Goal: Information Seeking & Learning: Learn about a topic

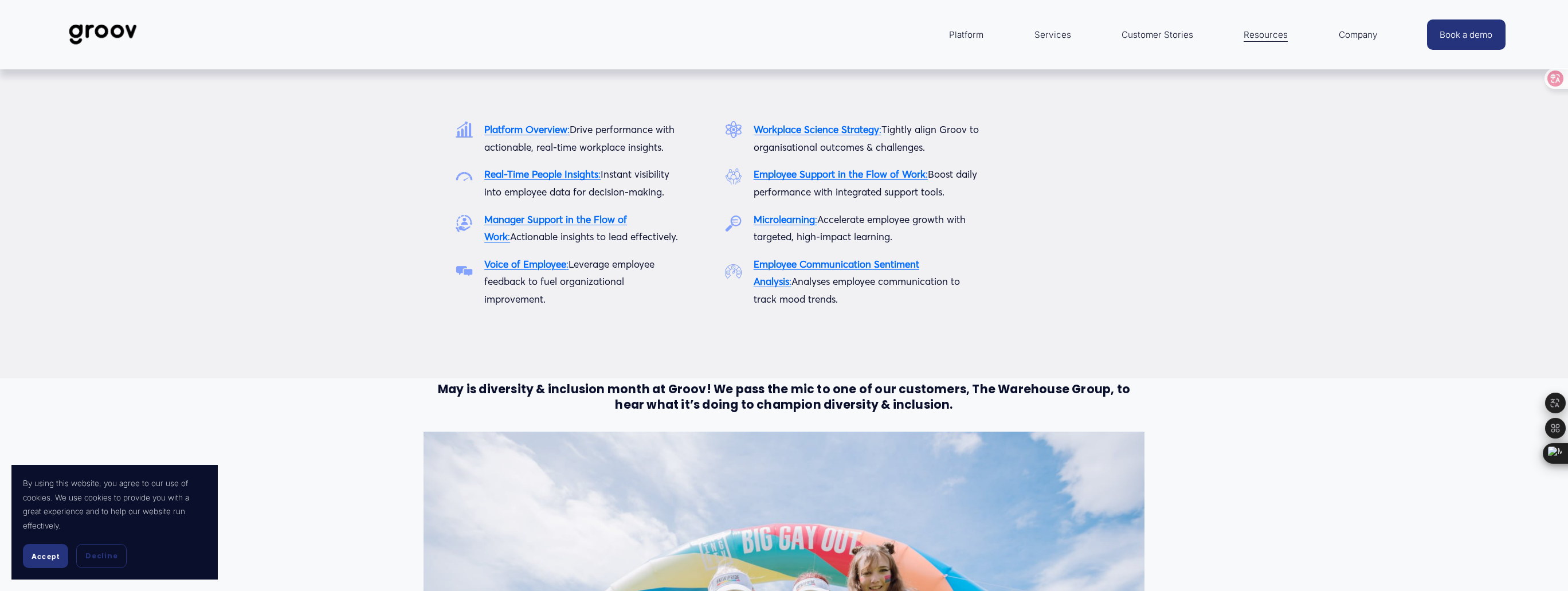
click at [1305, 362] on div at bounding box center [784, 224] width 1568 height 309
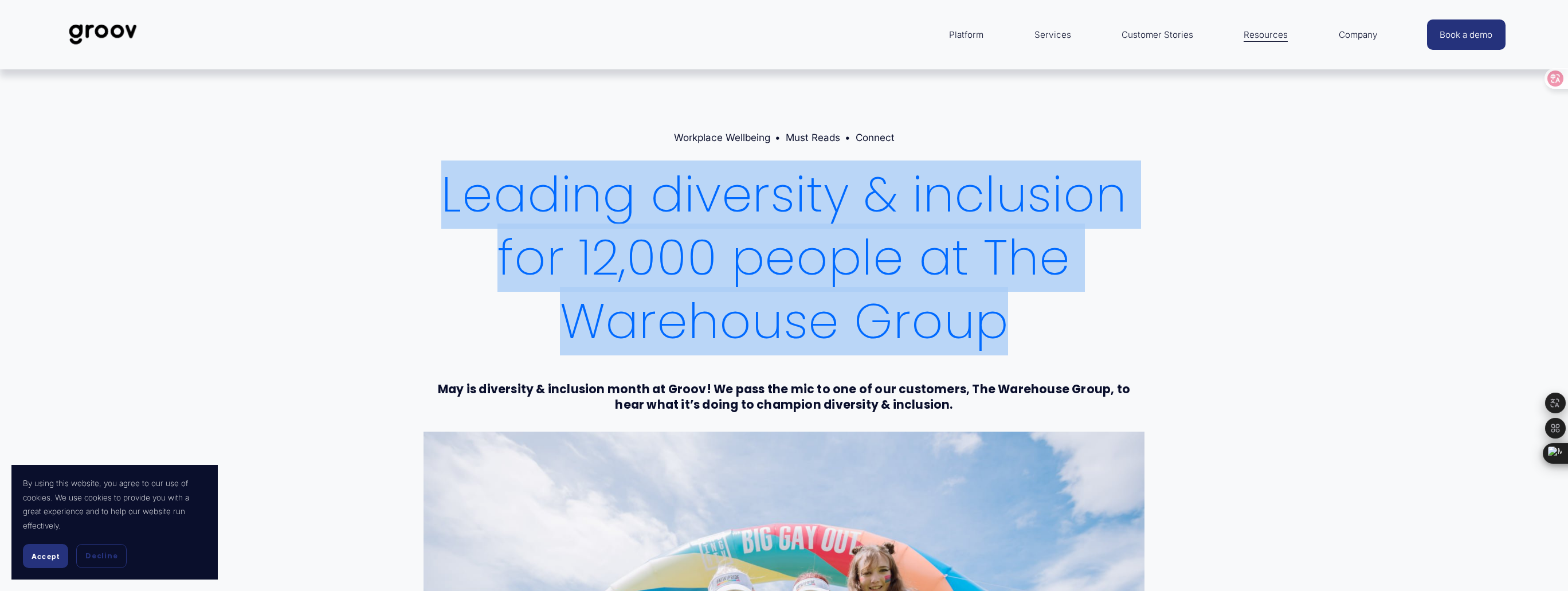
drag, startPoint x: 447, startPoint y: 200, endPoint x: 1037, endPoint y: 287, distance: 596.4
click at [1072, 317] on h1 "Leading diversity & inclusion for 12,000 people at The Warehouse Group" at bounding box center [784, 259] width 721 height 191
copy h1 "Leading diversity & inclusion for 12,000 people at The Warehouse Group"
